Goal: Check status

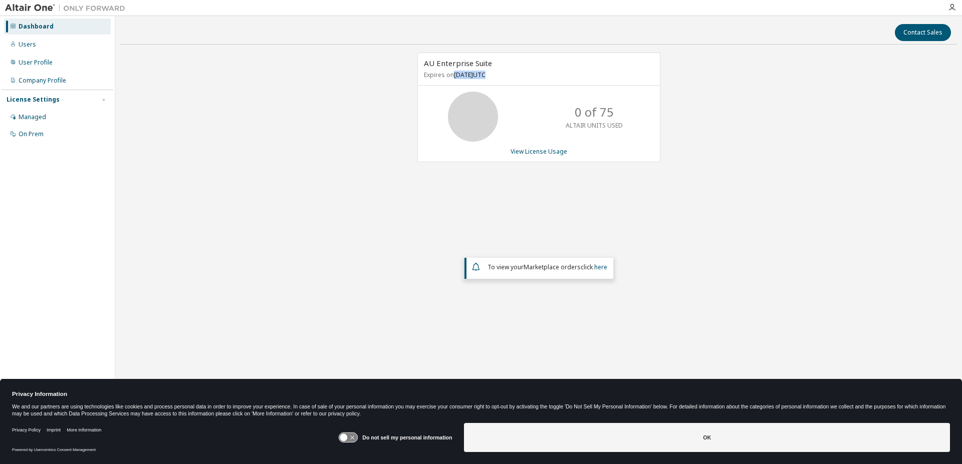
drag, startPoint x: 454, startPoint y: 76, endPoint x: 515, endPoint y: 92, distance: 63.7
click at [515, 92] on div "AU Enterprise Suite Expires on [DATE] UTC 0 of 75 ALTAIR UNITS USED View Licens…" at bounding box center [538, 108] width 243 height 110
click at [542, 190] on div "AU Enterprise Suite Expires on [DATE] UTC 0 of 75 ALTAIR UNITS USED View Licens…" at bounding box center [538, 204] width 836 height 302
